Goal: Information Seeking & Learning: Learn about a topic

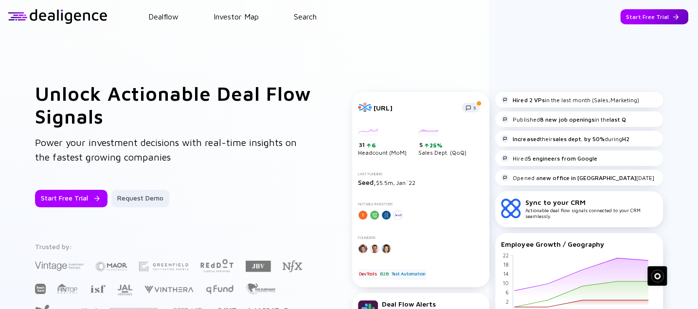
click at [638, 14] on div "Start Free Trial" at bounding box center [654, 16] width 68 height 15
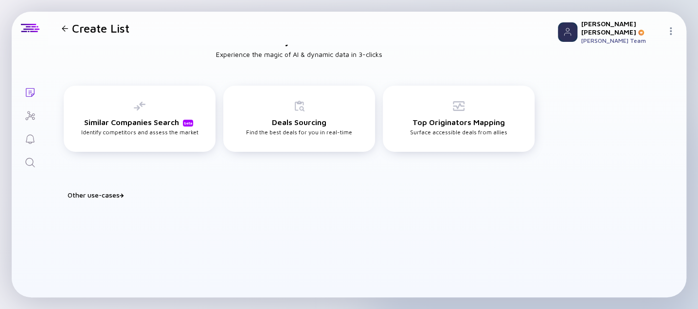
click at [28, 160] on icon "Search" at bounding box center [30, 163] width 12 height 12
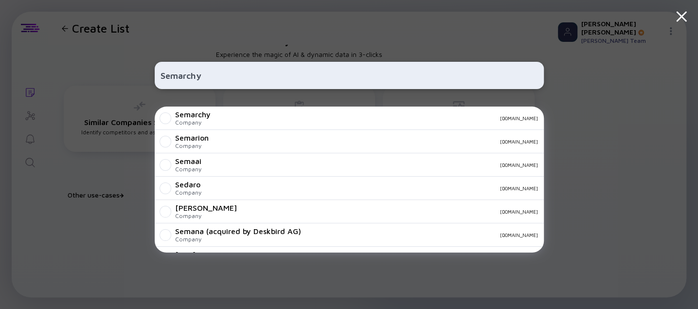
type input "Semarchy"
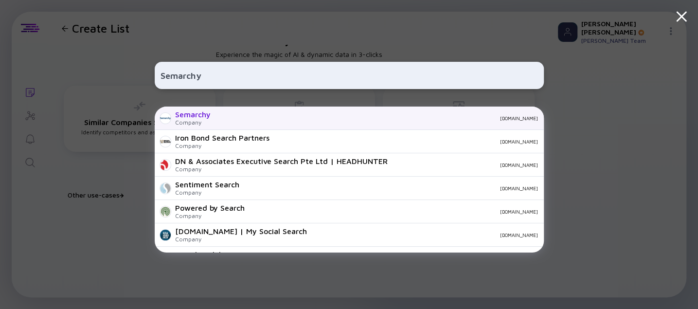
click at [192, 115] on div "Semarchy" at bounding box center [193, 114] width 36 height 9
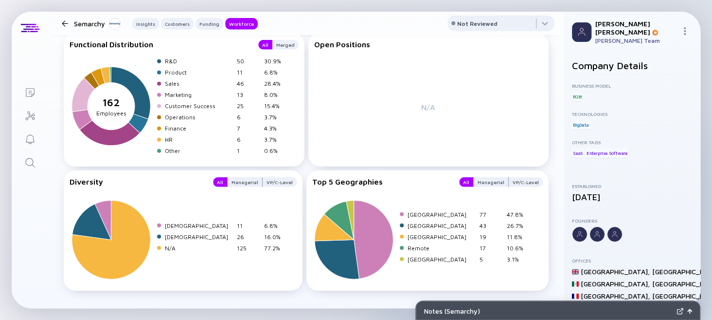
scroll to position [1410, 0]
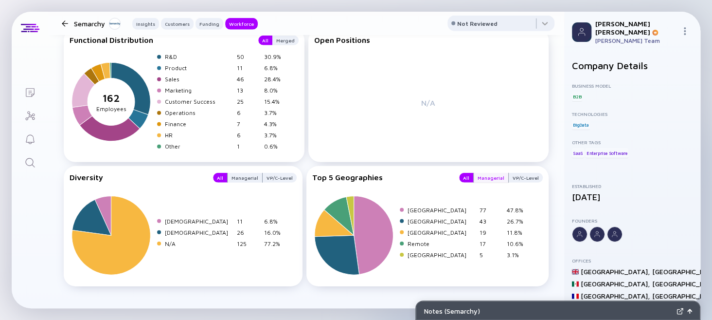
click at [482, 174] on div "Managerial" at bounding box center [491, 178] width 35 height 10
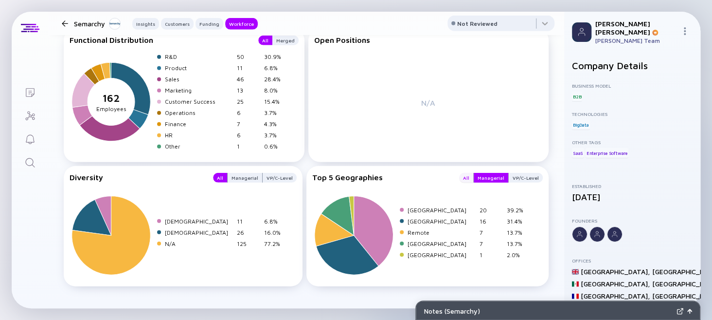
click at [463, 176] on div "All" at bounding box center [466, 178] width 14 height 10
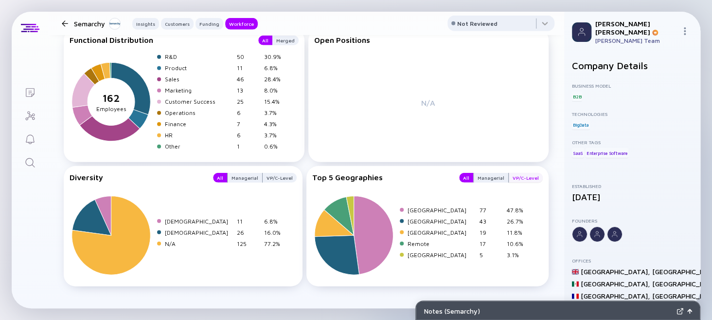
click at [521, 174] on div "VP/C-Level" at bounding box center [526, 178] width 34 height 10
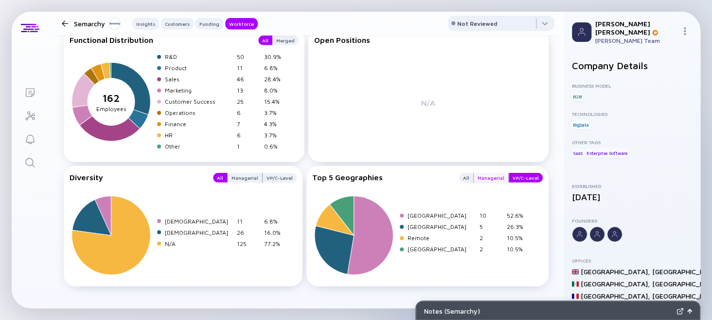
click at [483, 175] on div "Managerial" at bounding box center [491, 178] width 35 height 10
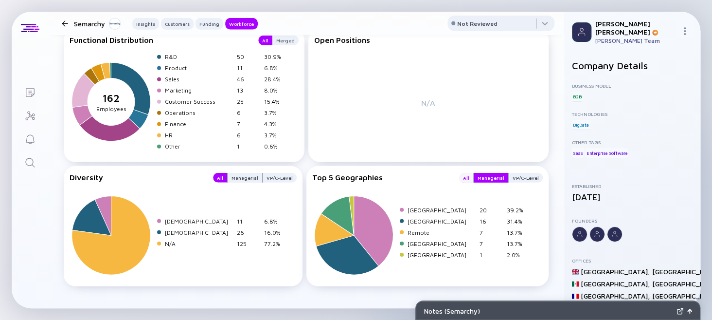
click at [459, 175] on div "All" at bounding box center [466, 178] width 14 height 10
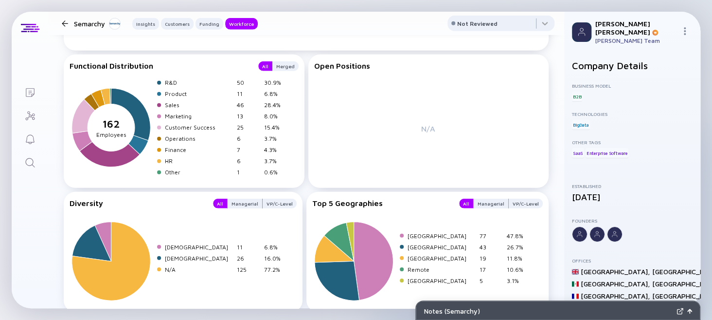
scroll to position [1325, 0]
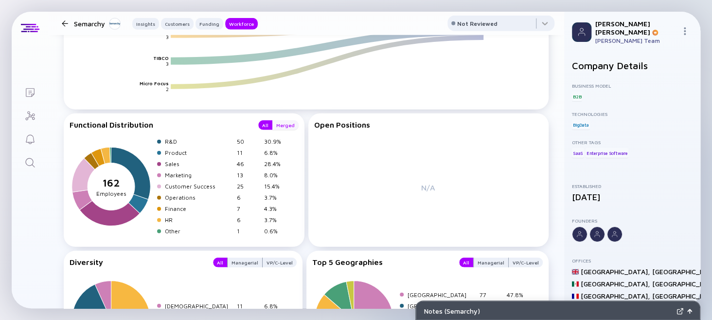
click at [276, 124] on div "Merged" at bounding box center [285, 125] width 26 height 10
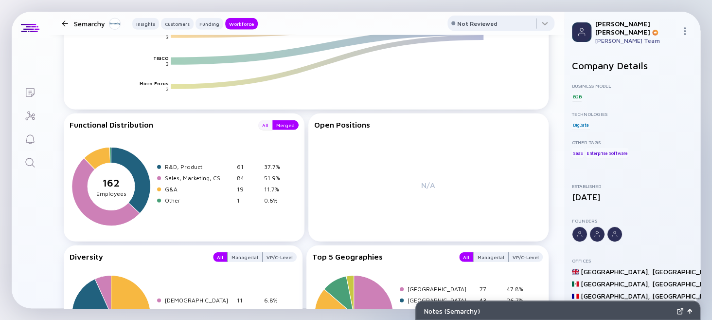
click at [258, 127] on div "All" at bounding box center [265, 125] width 14 height 10
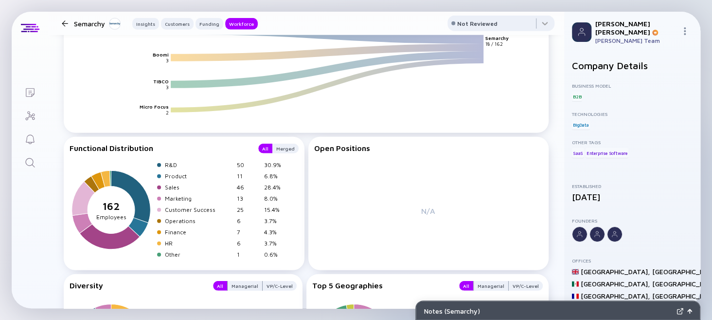
scroll to position [1374, 0]
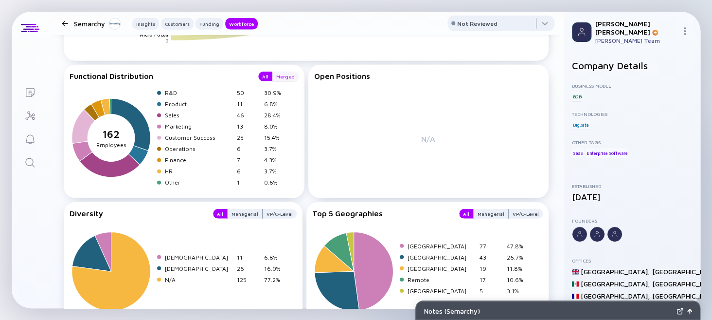
click at [284, 81] on div "Merged" at bounding box center [285, 76] width 26 height 10
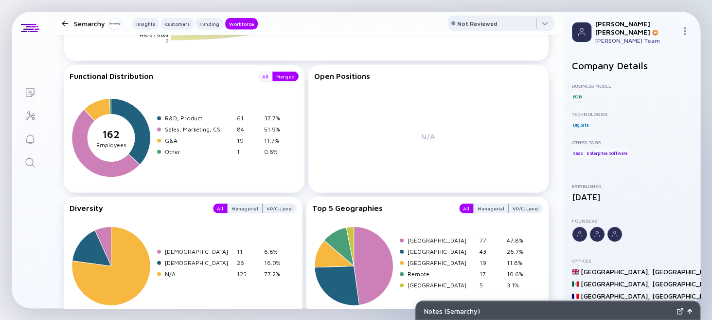
click at [262, 79] on div "All" at bounding box center [265, 76] width 14 height 10
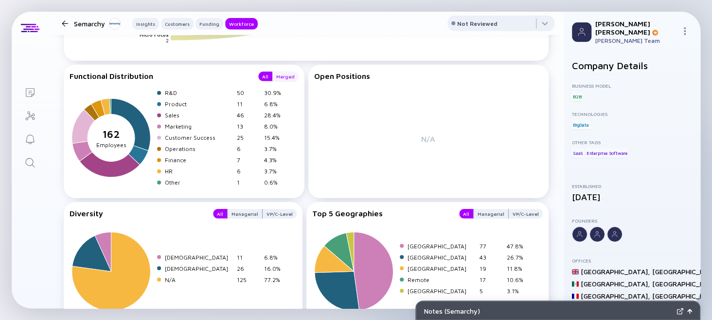
click at [282, 81] on div "Merged" at bounding box center [285, 76] width 26 height 10
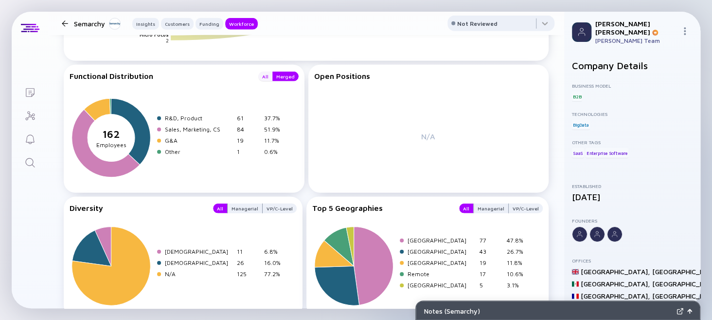
click at [263, 76] on div "All" at bounding box center [265, 76] width 14 height 10
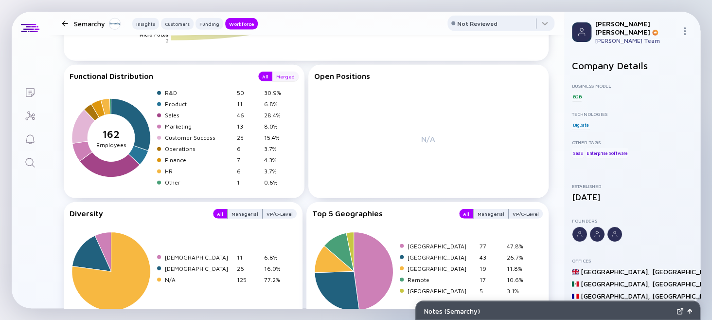
click at [286, 75] on div "Merged" at bounding box center [285, 76] width 26 height 10
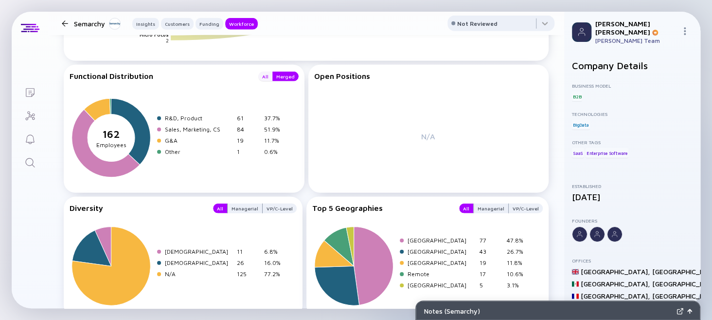
click at [263, 78] on div "All" at bounding box center [265, 76] width 14 height 10
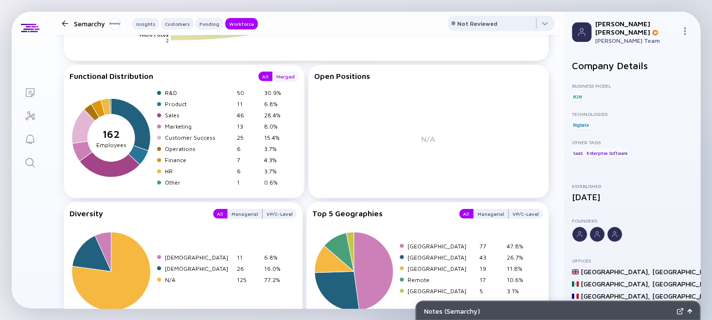
click at [279, 77] on div "Merged" at bounding box center [285, 76] width 26 height 10
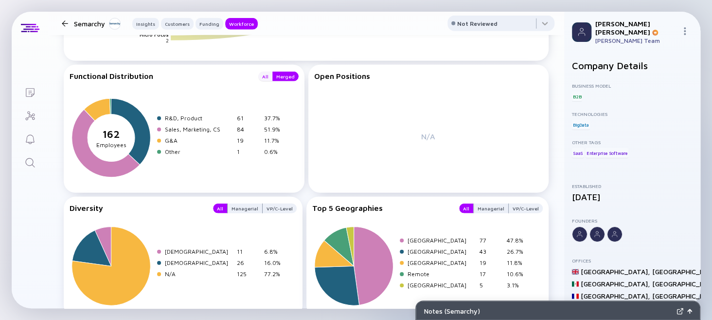
click at [263, 74] on div "All" at bounding box center [265, 76] width 14 height 10
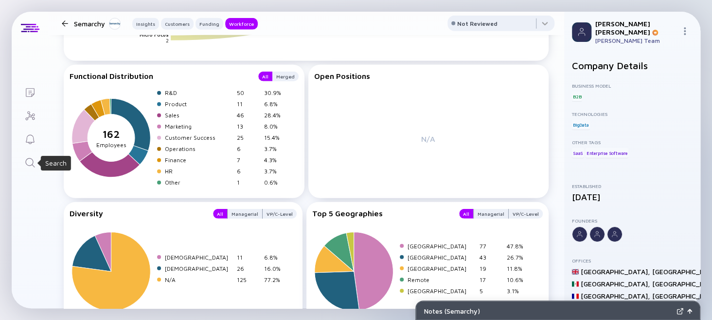
click at [279, 79] on div "Merged" at bounding box center [285, 76] width 26 height 10
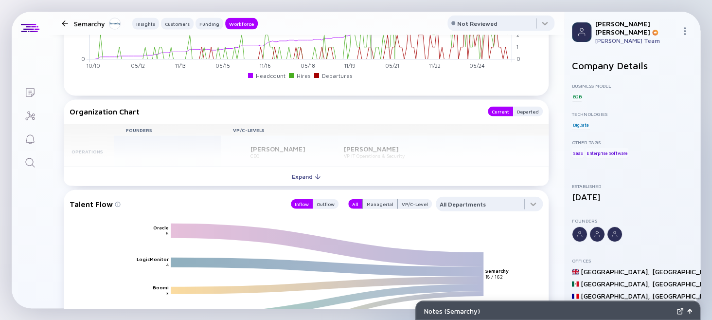
scroll to position [1074, 0]
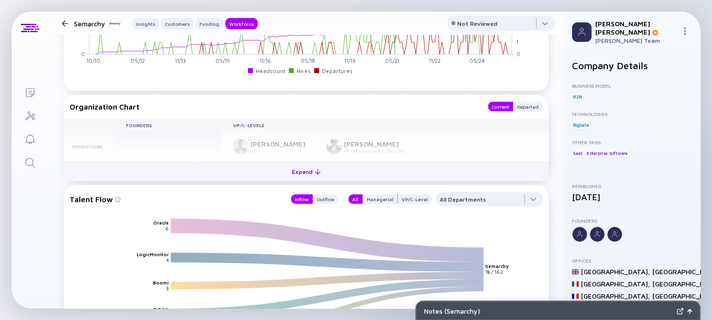
click at [308, 173] on div "Expand" at bounding box center [306, 171] width 40 height 15
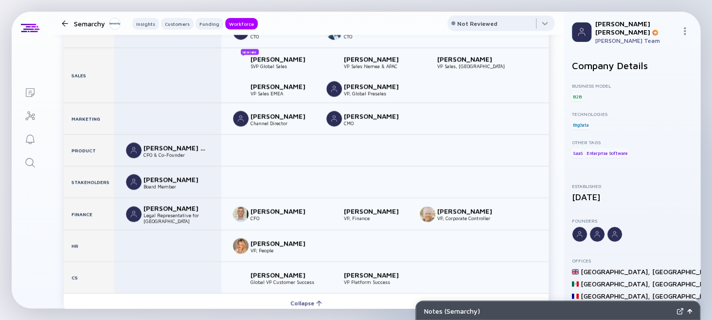
scroll to position [1269, 0]
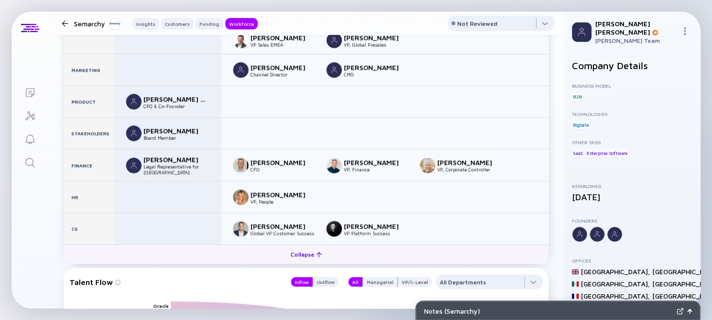
click at [311, 256] on div "Collapse" at bounding box center [305, 254] width 43 height 15
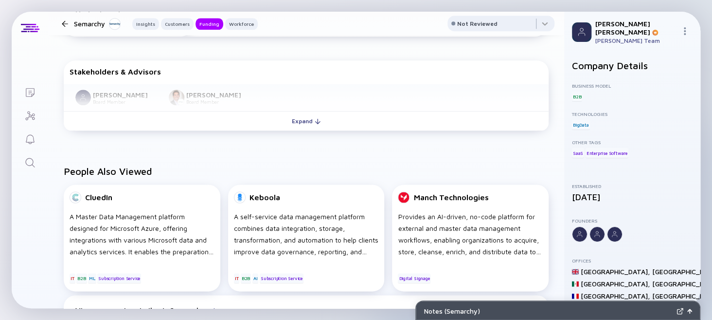
scroll to position [539, 0]
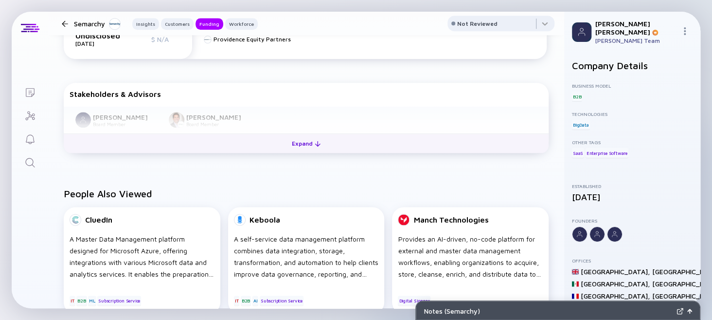
click at [298, 143] on div "Expand" at bounding box center [306, 143] width 40 height 15
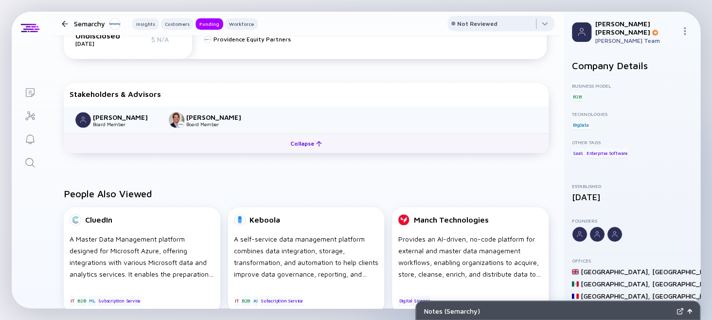
click at [298, 144] on div "Collapse" at bounding box center [305, 143] width 43 height 15
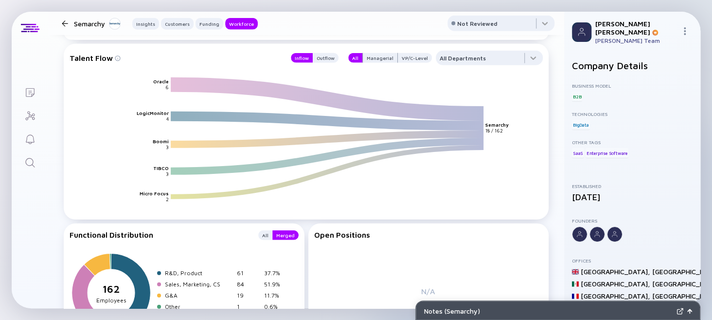
scroll to position [1414, 0]
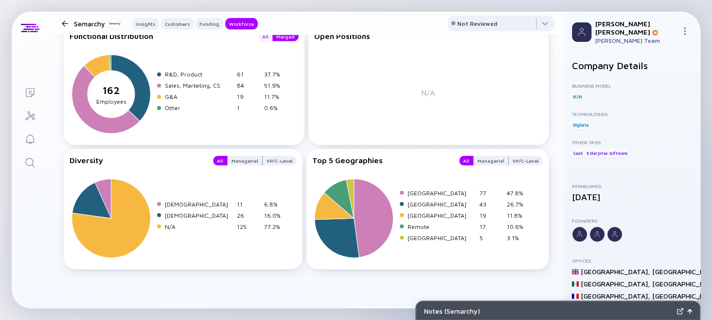
click at [265, 38] on div "All" at bounding box center [265, 37] width 14 height 10
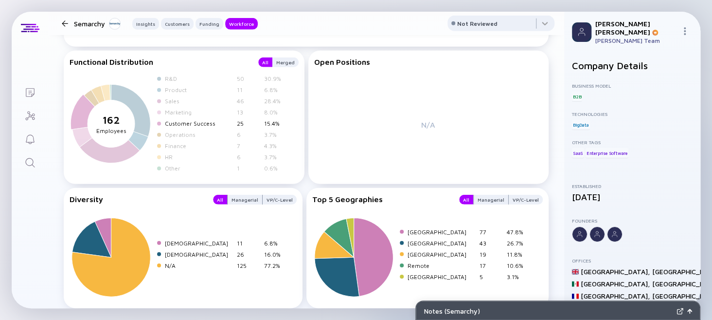
scroll to position [1366, 0]
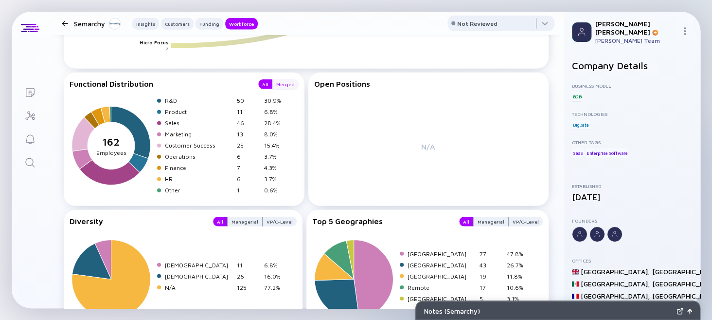
click at [274, 84] on div "Merged" at bounding box center [285, 84] width 26 height 10
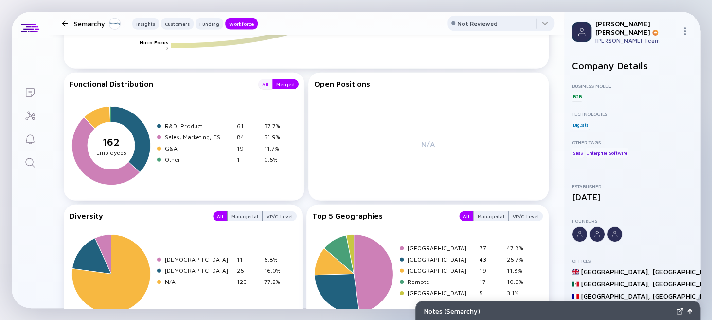
click at [263, 85] on div "All" at bounding box center [265, 84] width 14 height 10
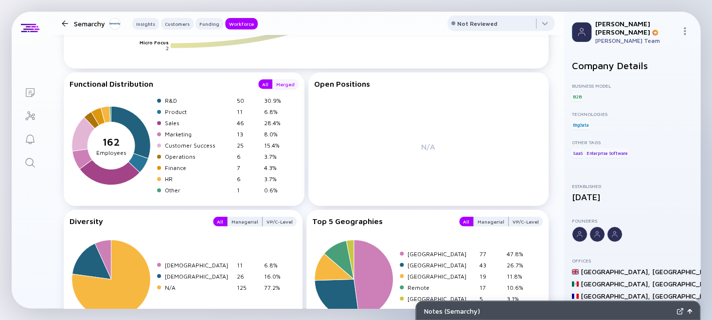
click at [283, 86] on div "Merged" at bounding box center [285, 84] width 26 height 10
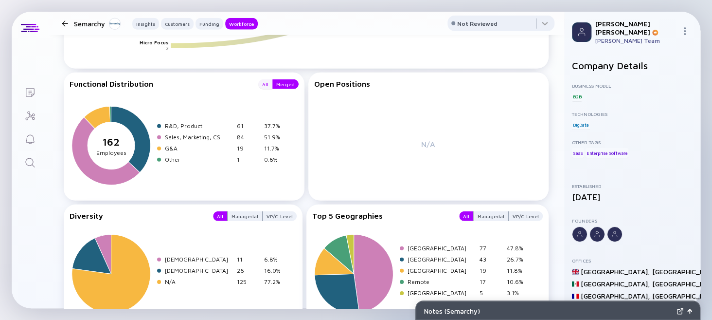
click at [263, 87] on div "All" at bounding box center [265, 84] width 14 height 10
